Goal: Information Seeking & Learning: Learn about a topic

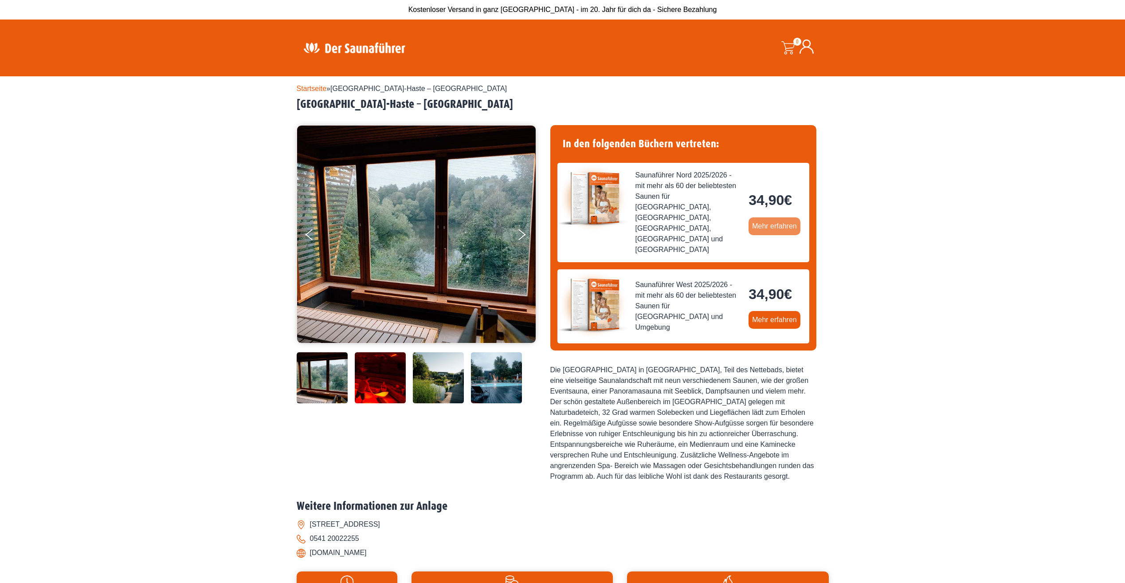
click at [773, 217] on link "Mehr erfahren" at bounding box center [775, 226] width 52 height 18
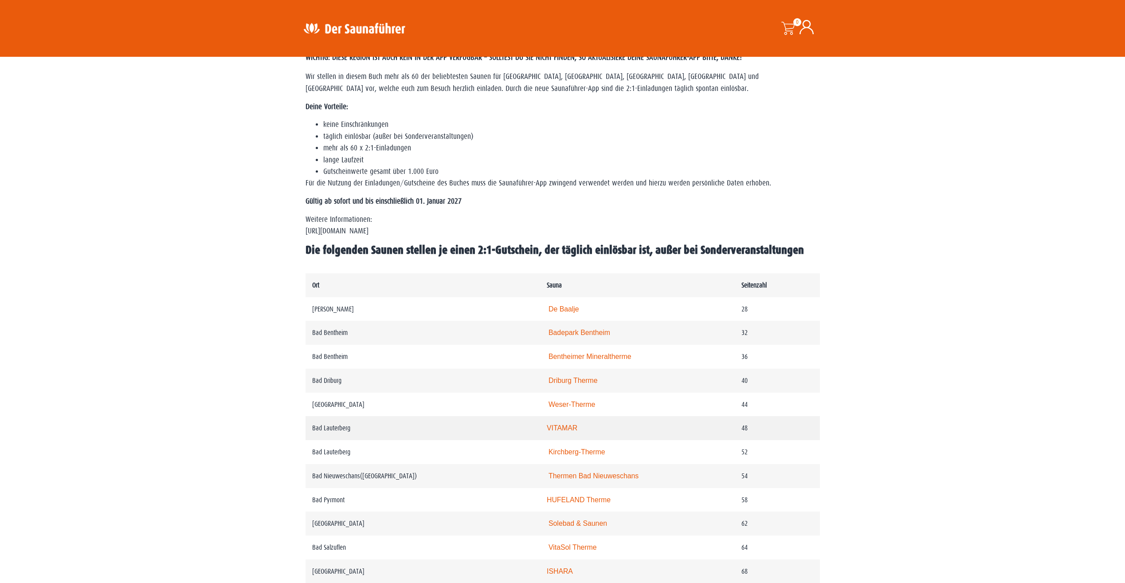
scroll to position [266, 0]
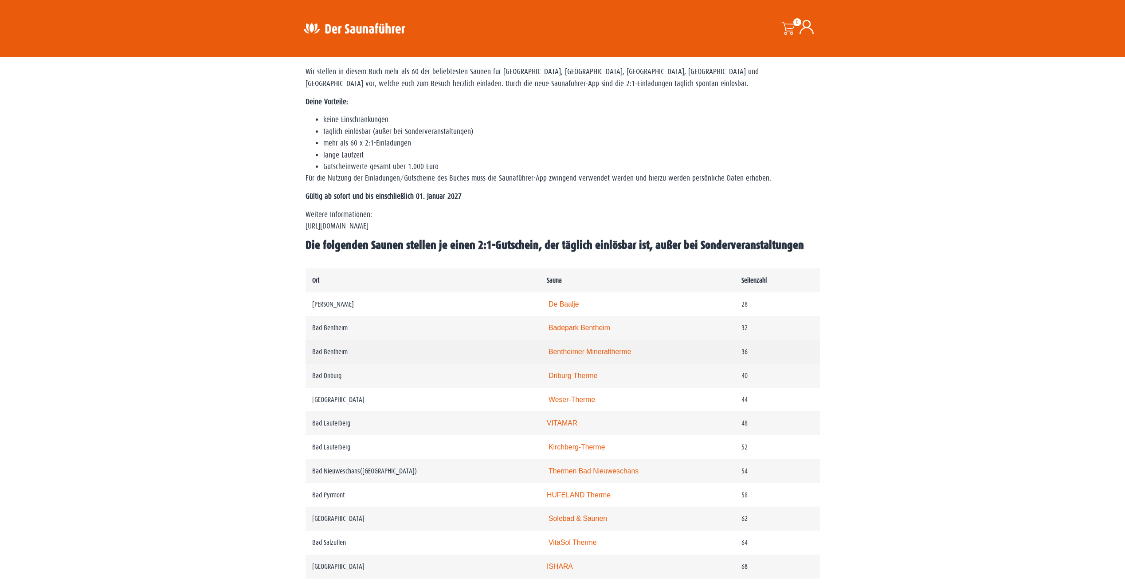
click at [585, 354] on link "Bentheimer Mineraltherme" at bounding box center [590, 352] width 83 height 8
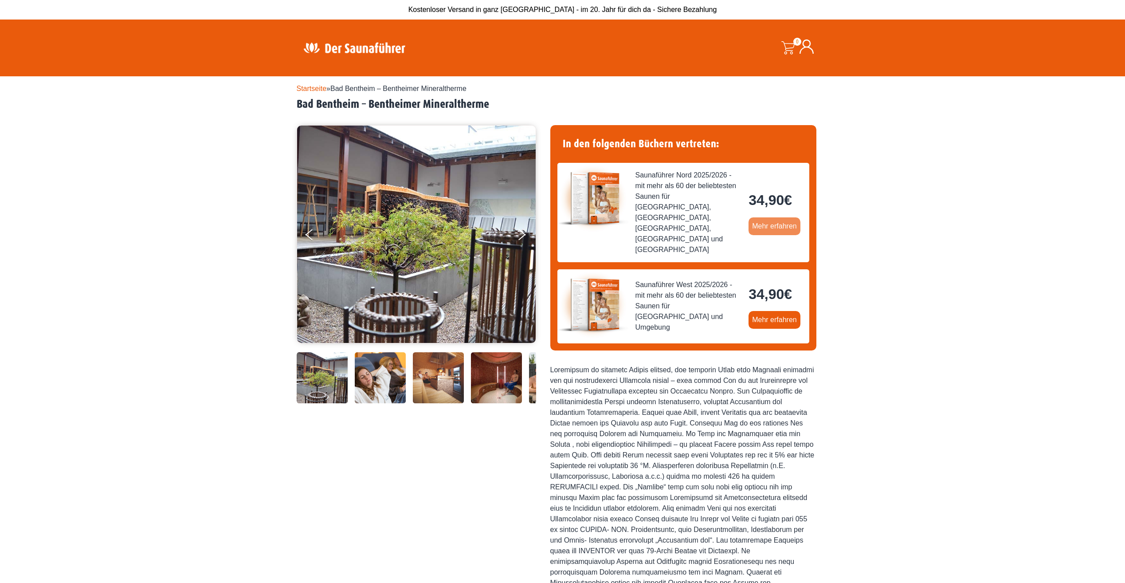
click at [777, 219] on link "Mehr erfahren" at bounding box center [775, 226] width 52 height 18
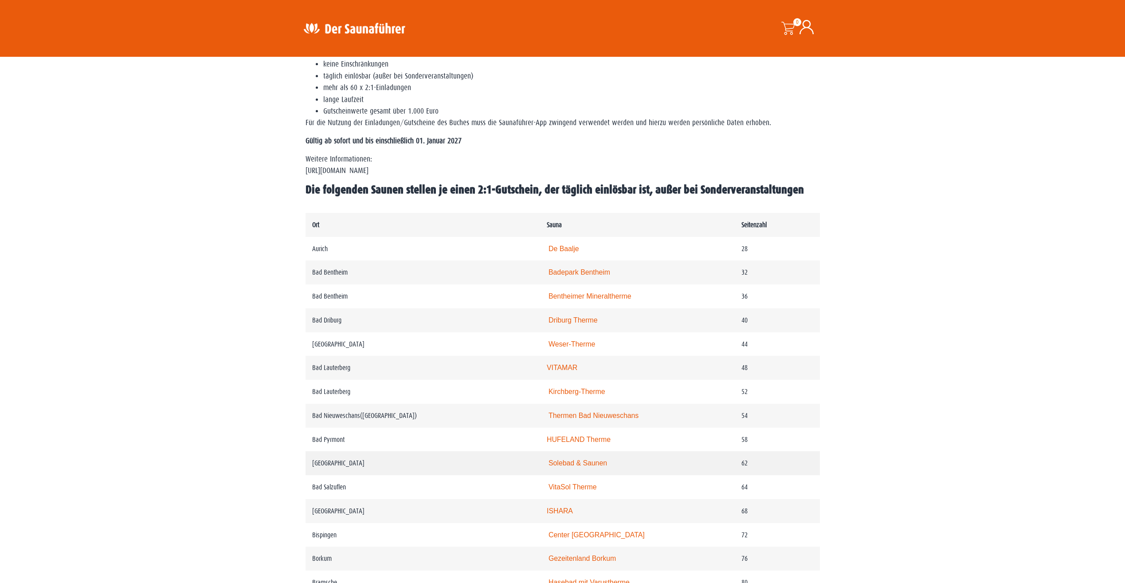
scroll to position [355, 0]
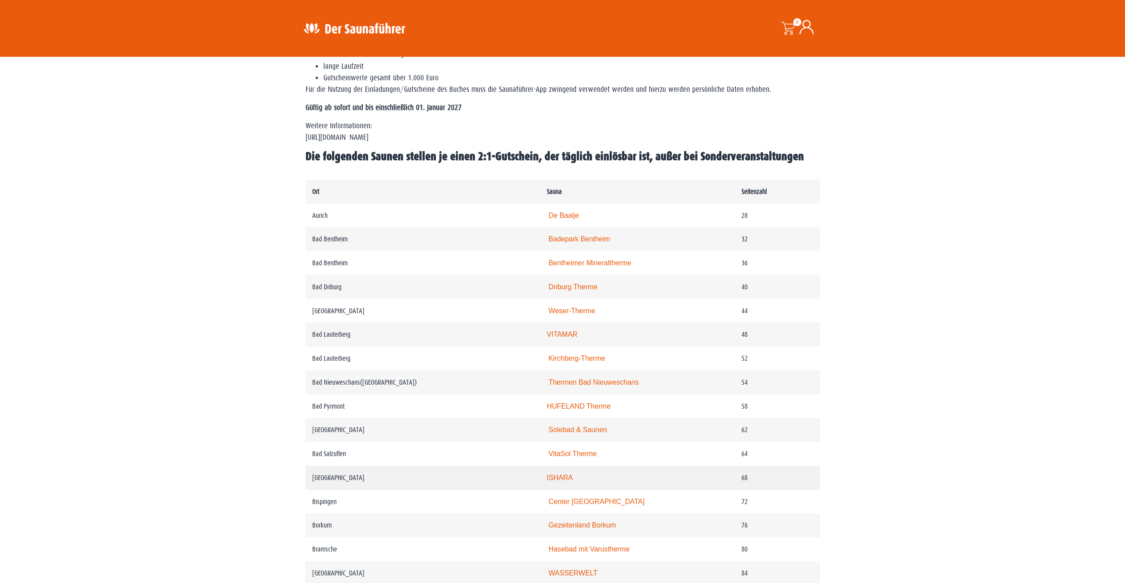
click at [565, 479] on link "ISHARA" at bounding box center [560, 478] width 26 height 8
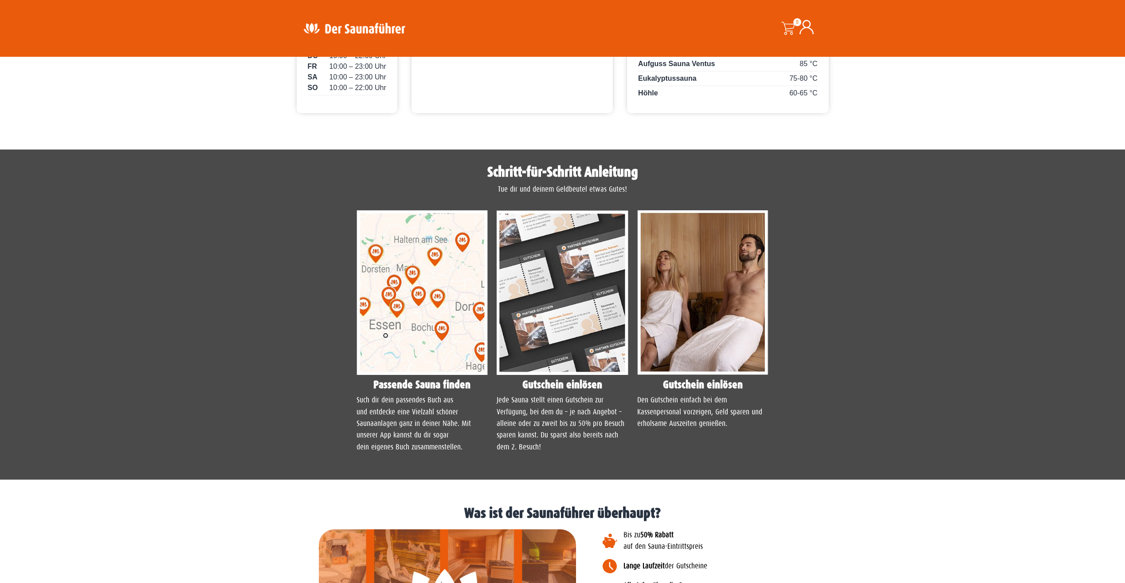
scroll to position [488, 0]
